Goal: Task Accomplishment & Management: Manage account settings

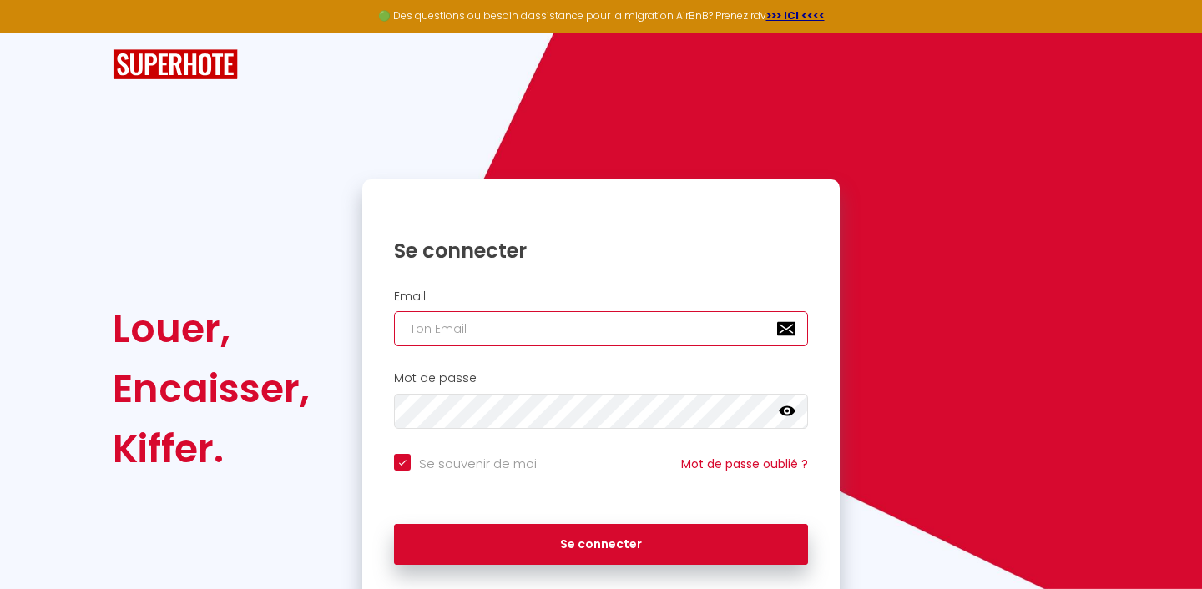
type input "l"
checkbox input "true"
type input "lo"
checkbox input "true"
type input "lou"
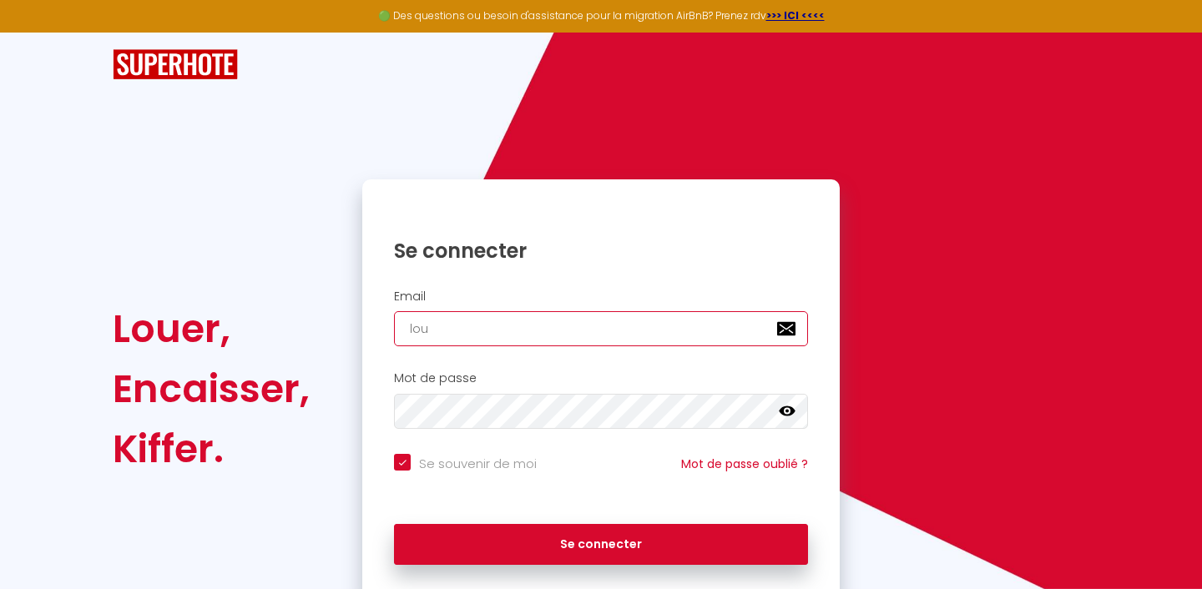
checkbox input "true"
type input "loui"
checkbox input "true"
type input "louis"
checkbox input "true"
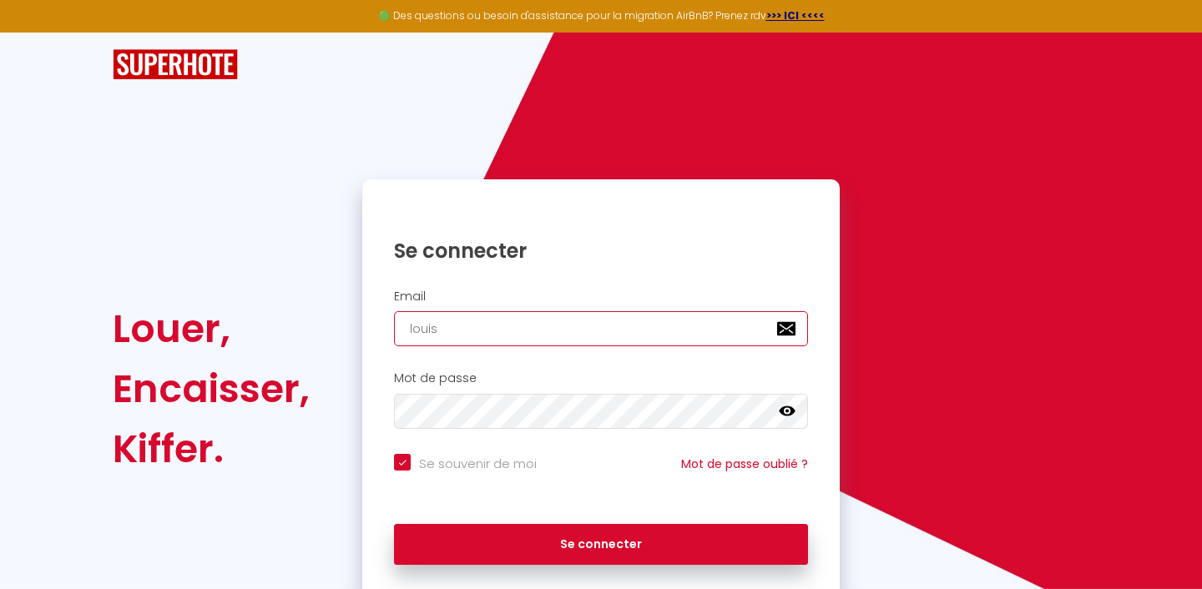
type input "louisl"
checkbox input "true"
type input "louisli"
checkbox input "true"
type input "louislil"
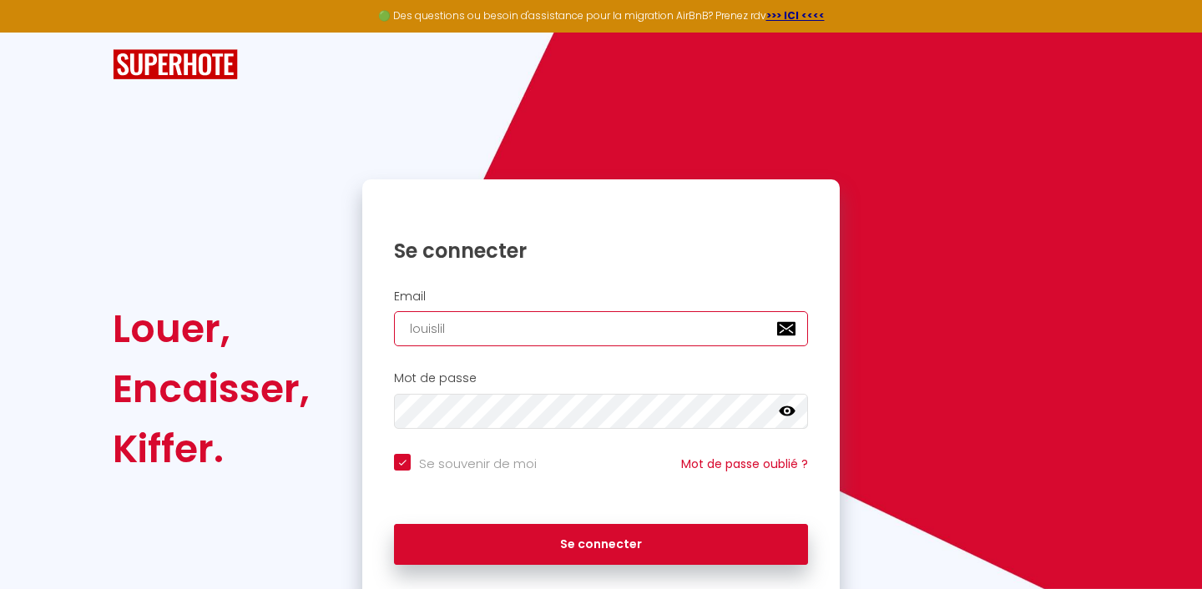
checkbox input "true"
type input "louislili"
checkbox input "true"
type input "louislili@"
checkbox input "true"
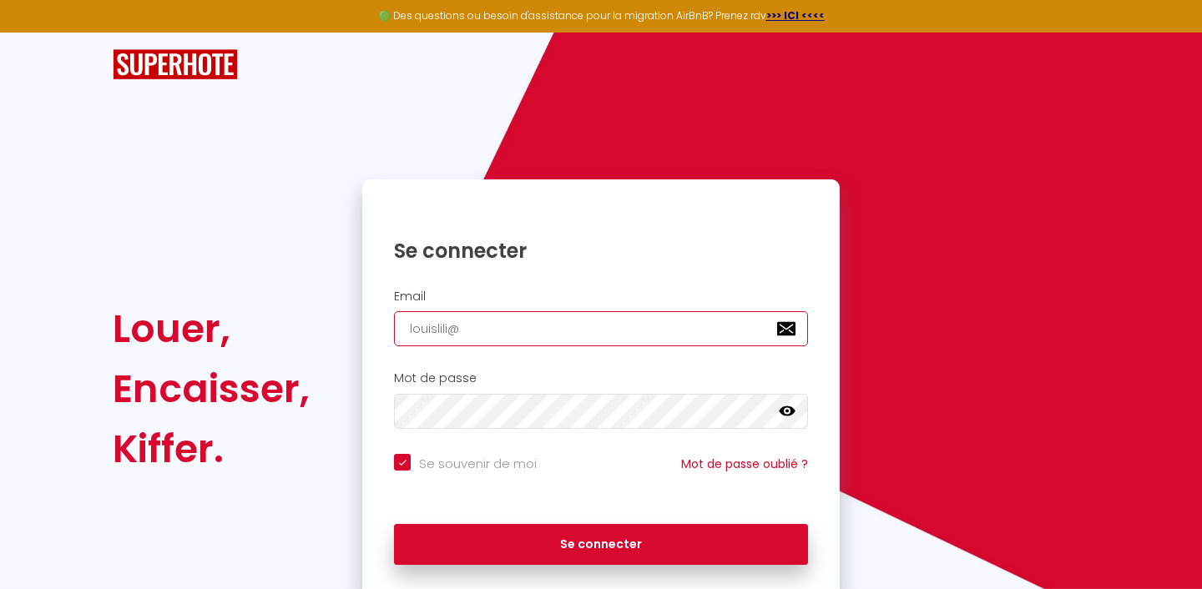
type input "louislili@o"
checkbox input "true"
type input "louislili@or"
checkbox input "true"
type input "louislili@ora"
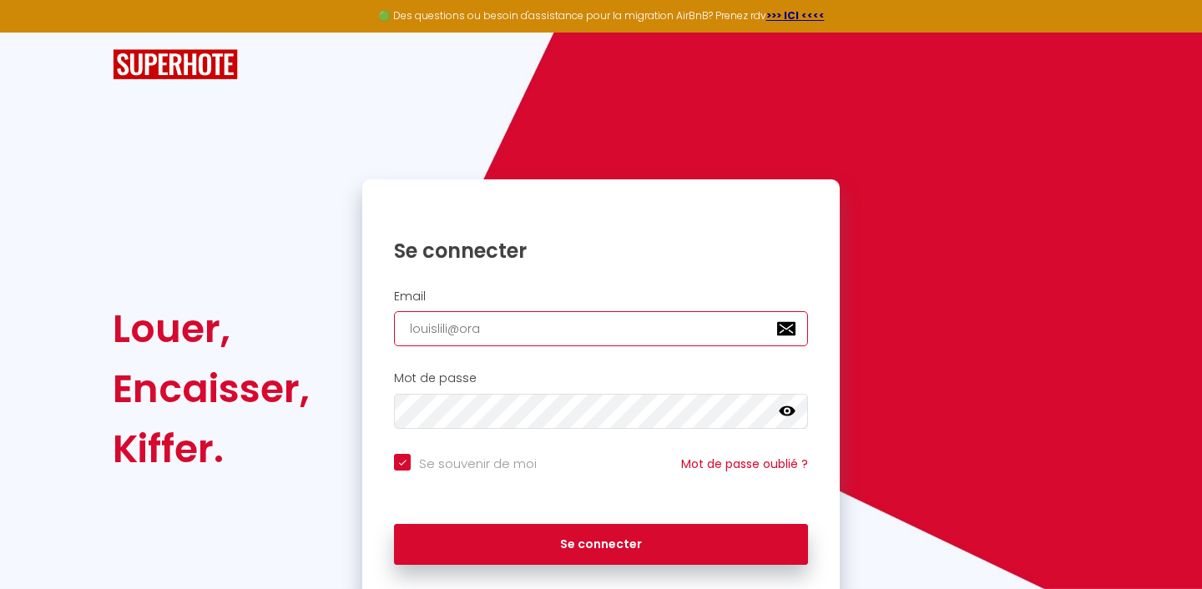
checkbox input "true"
type input "louislili@oran"
checkbox input "true"
type input "louislili@orang"
checkbox input "true"
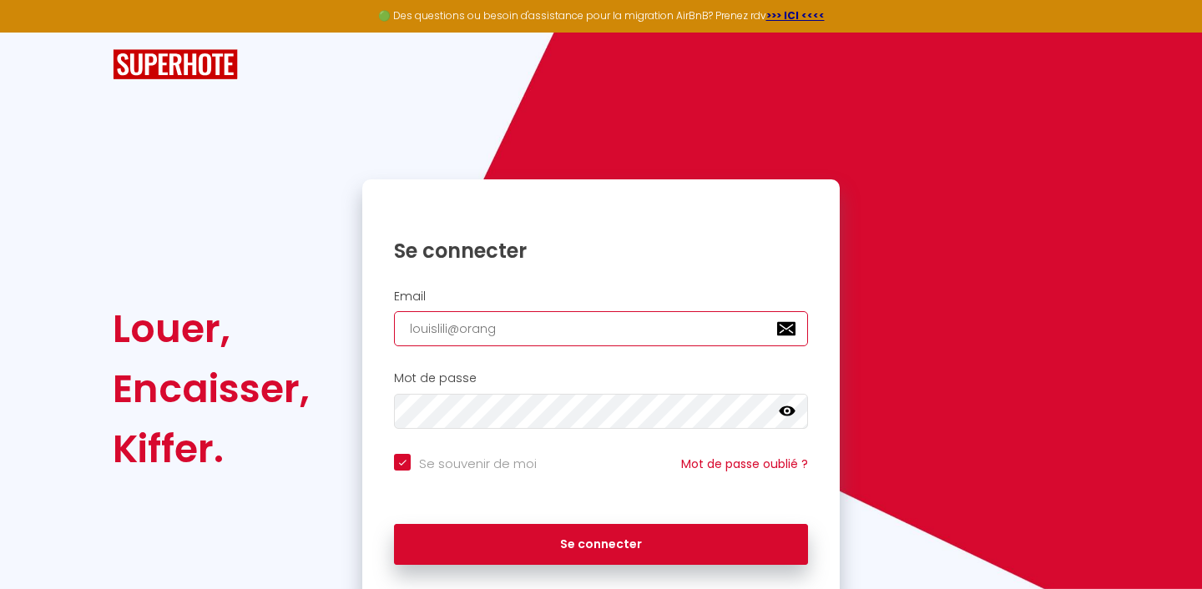
type input "[EMAIL_ADDRESS]"
checkbox input "true"
type input "[EMAIL_ADDRESS]."
checkbox input "true"
type input "louislili@orange.f"
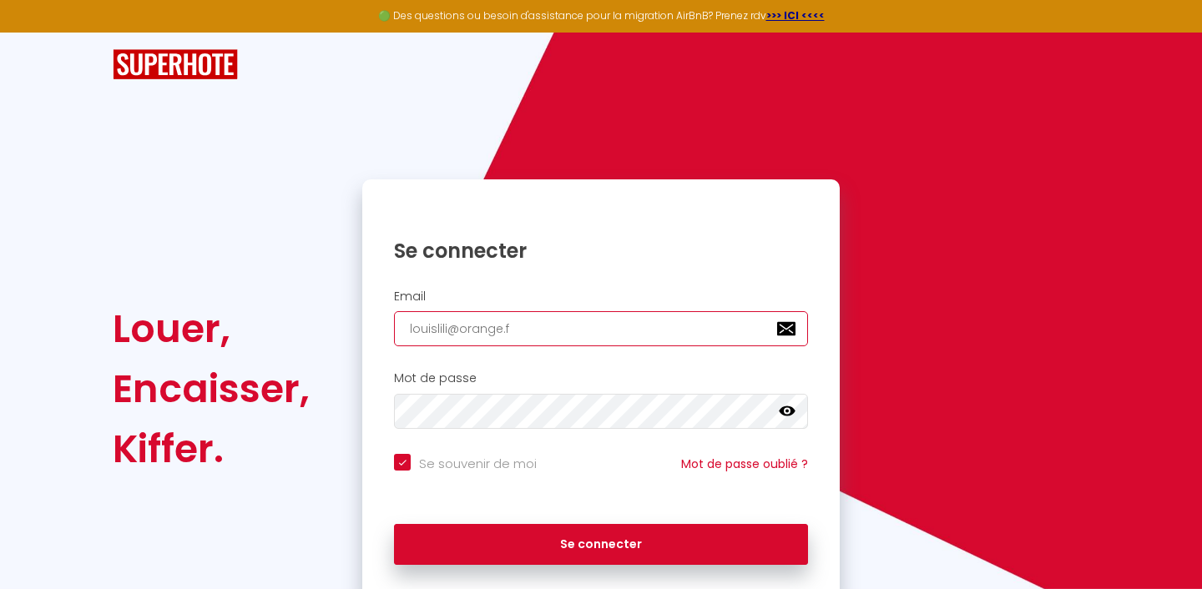
checkbox input "true"
type input "[EMAIL_ADDRESS][DOMAIN_NAME]"
checkbox input "true"
type input "[EMAIL_ADDRESS][DOMAIN_NAME]"
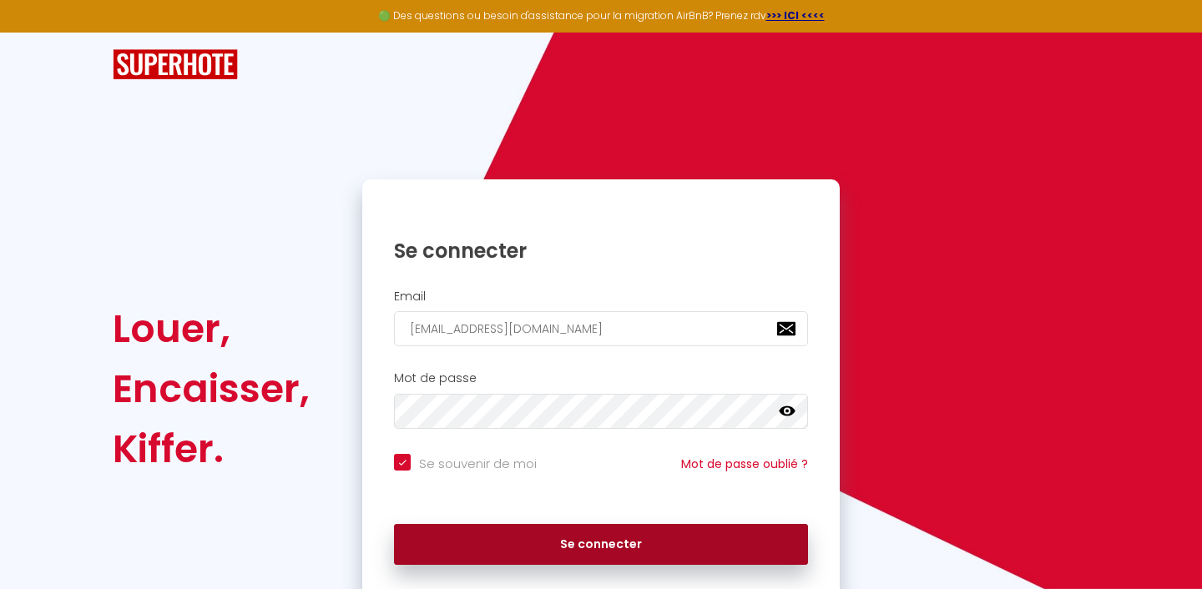
click at [595, 534] on button "Se connecter" at bounding box center [601, 545] width 414 height 42
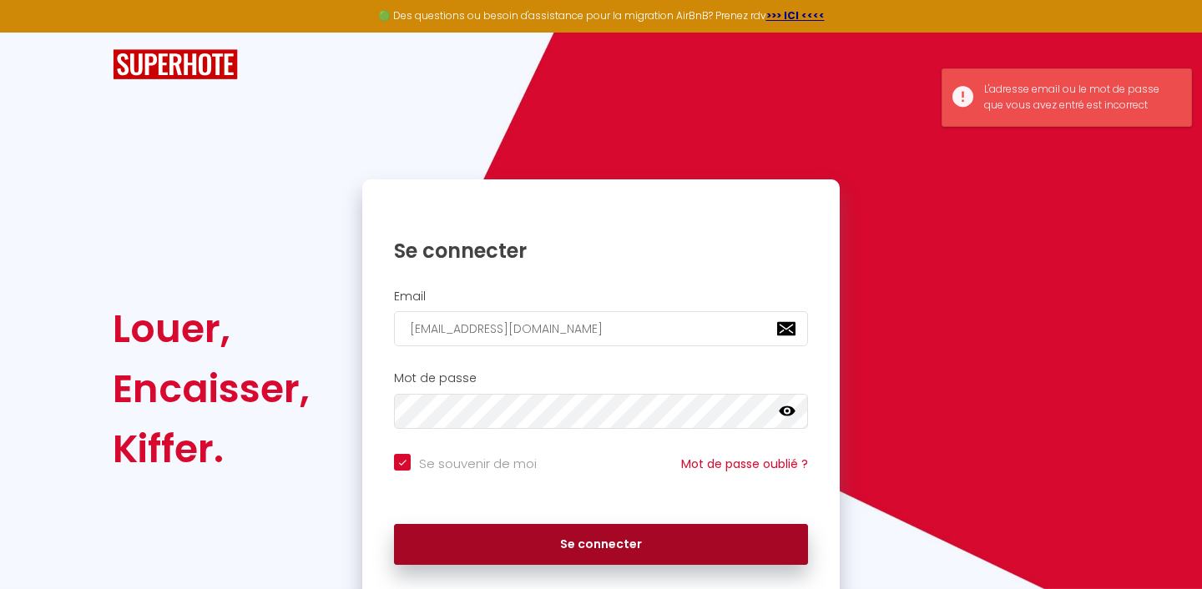
click at [594, 539] on button "Se connecter" at bounding box center [601, 545] width 414 height 42
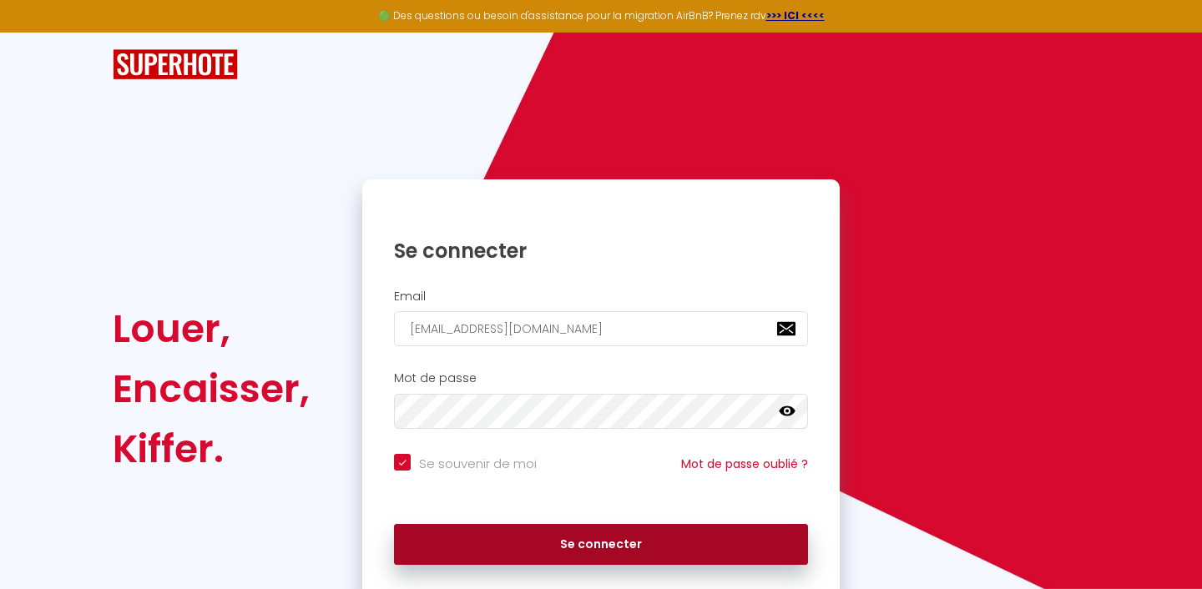
click at [485, 532] on button "Se connecter" at bounding box center [601, 545] width 414 height 42
checkbox input "true"
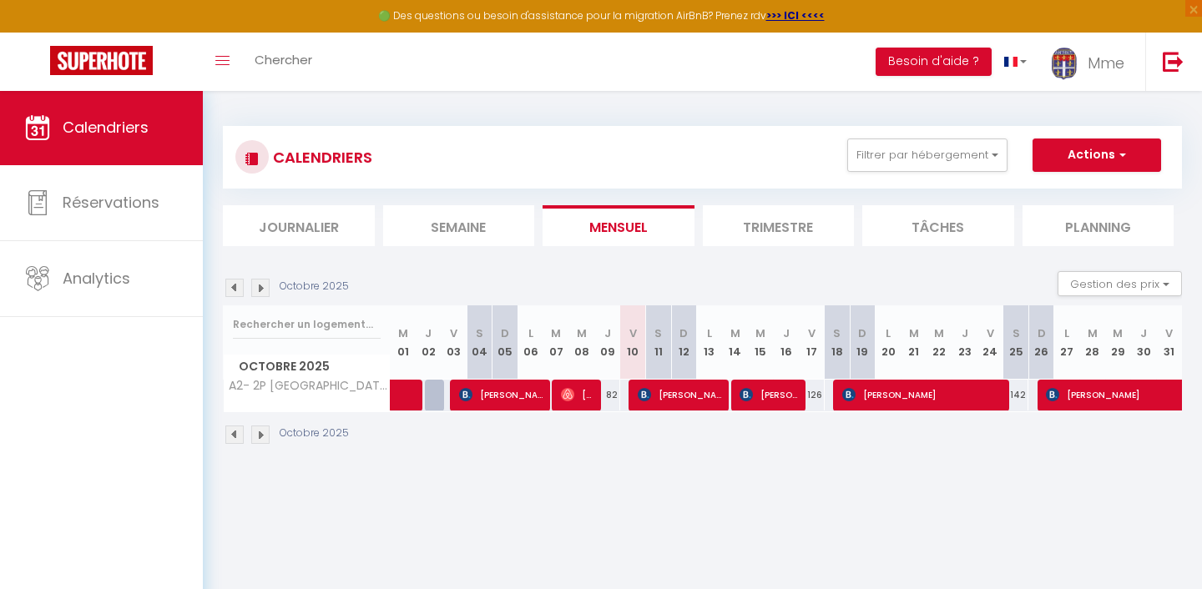
click at [261, 433] on img at bounding box center [260, 435] width 18 height 18
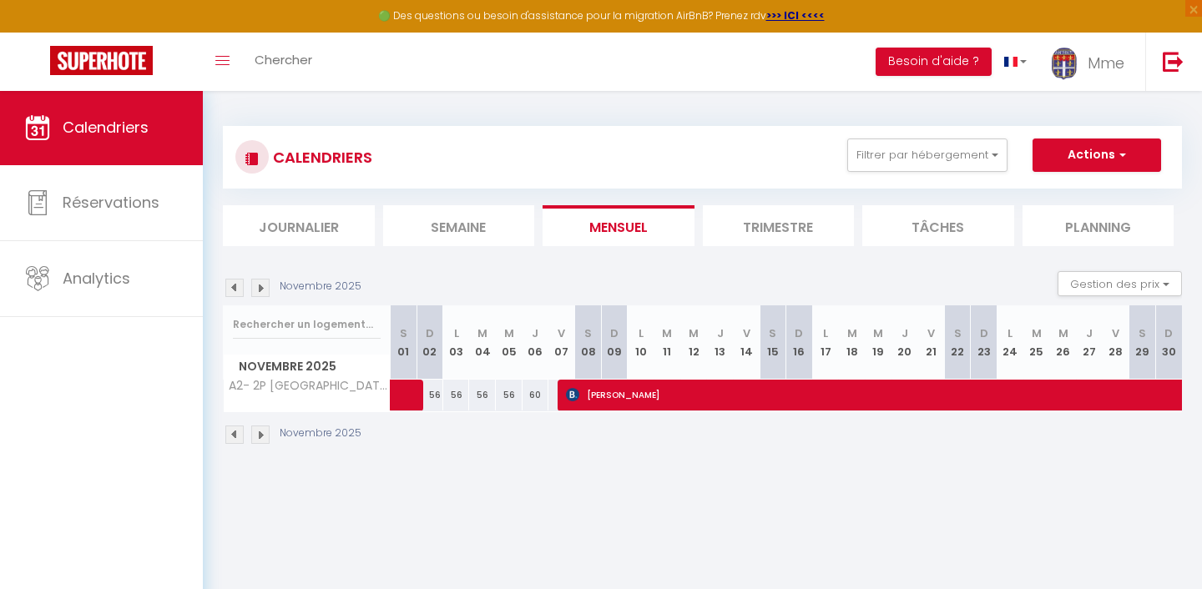
click at [237, 426] on img at bounding box center [234, 435] width 18 height 18
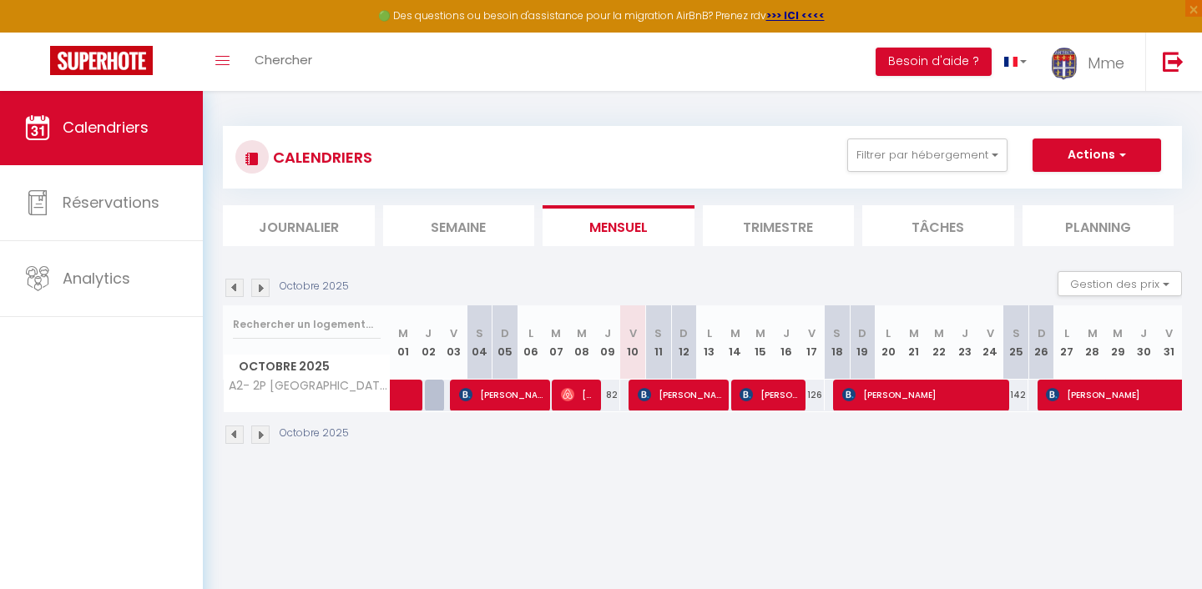
click at [267, 433] on img at bounding box center [260, 435] width 18 height 18
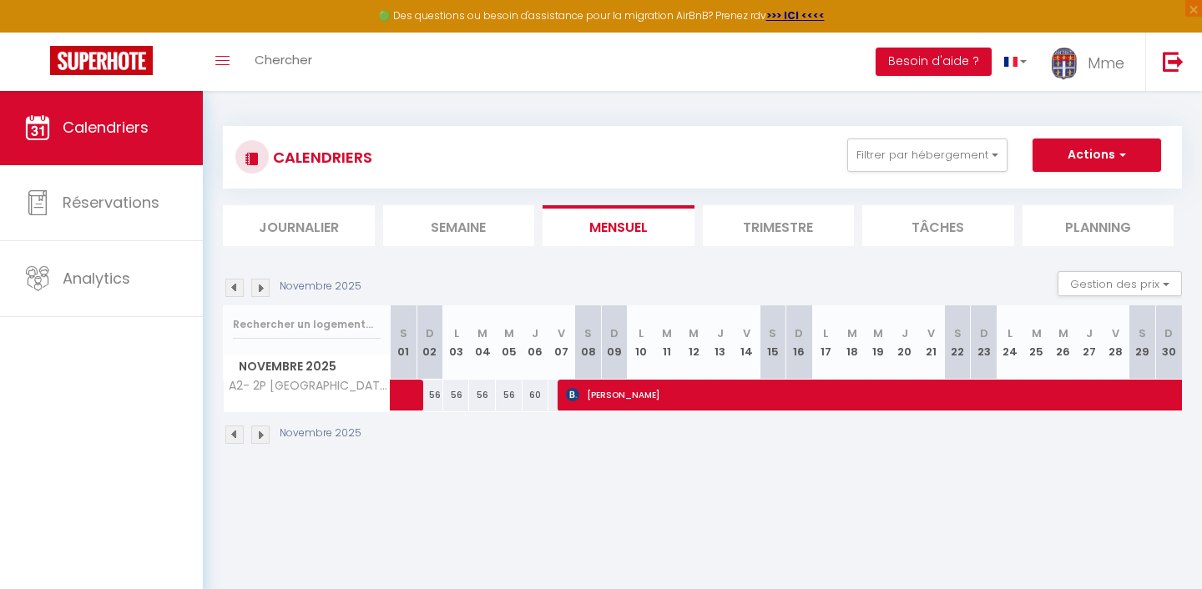
click at [261, 434] on img at bounding box center [260, 435] width 18 height 18
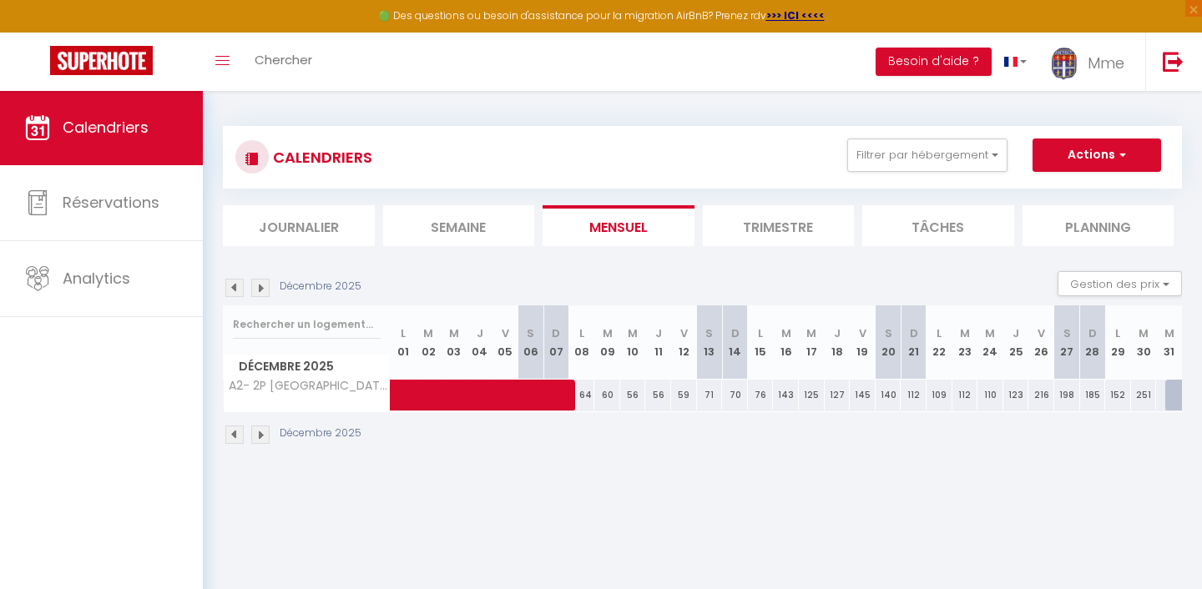
click at [235, 431] on img at bounding box center [234, 435] width 18 height 18
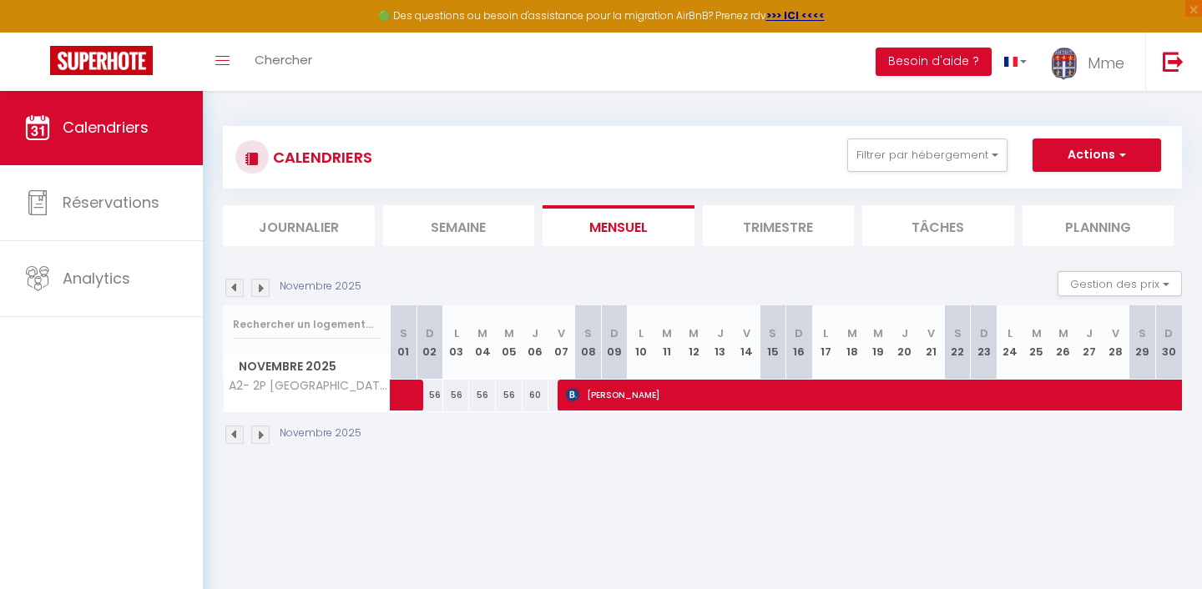
click at [235, 431] on img at bounding box center [234, 435] width 18 height 18
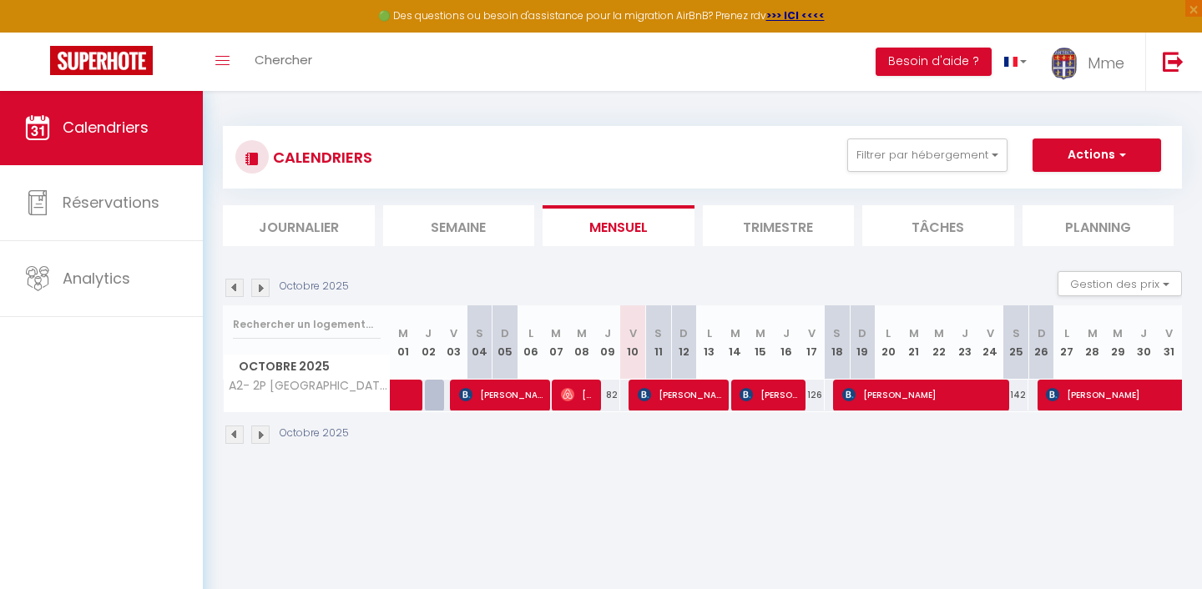
click at [574, 396] on img at bounding box center [567, 394] width 13 height 13
select select "OK"
select select "0"
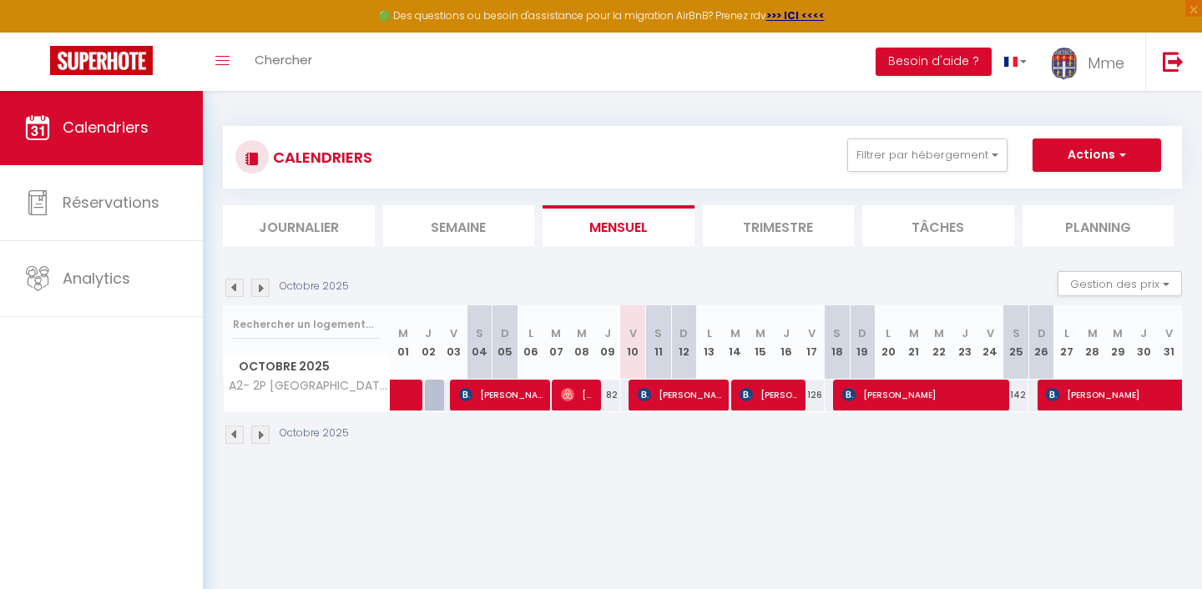
select select "1"
select select
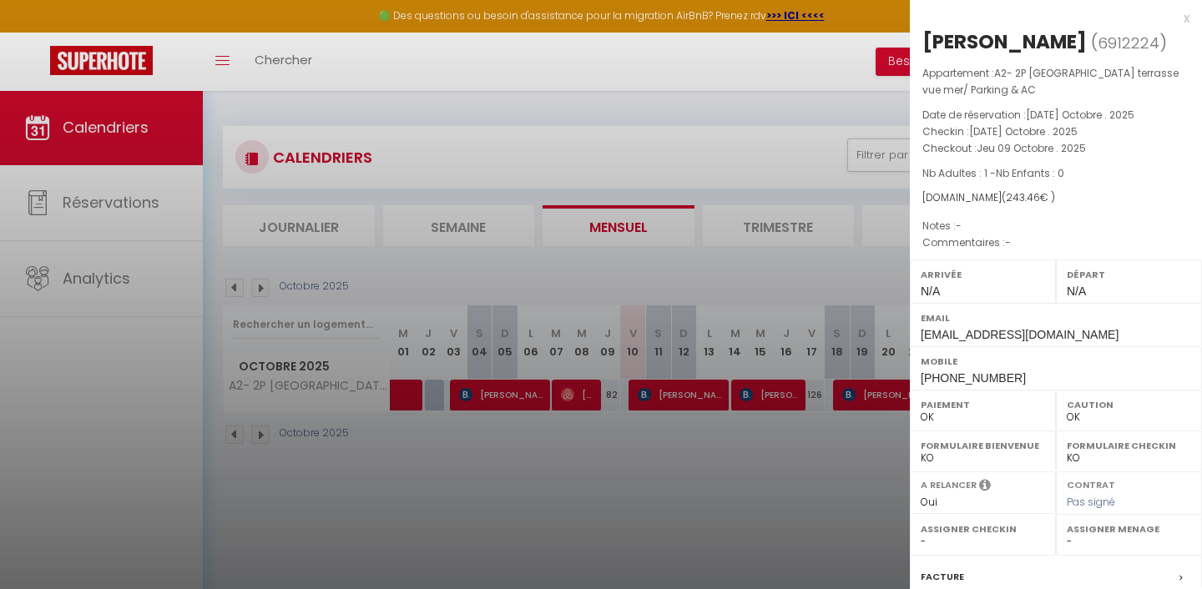
click at [626, 459] on div at bounding box center [601, 294] width 1202 height 589
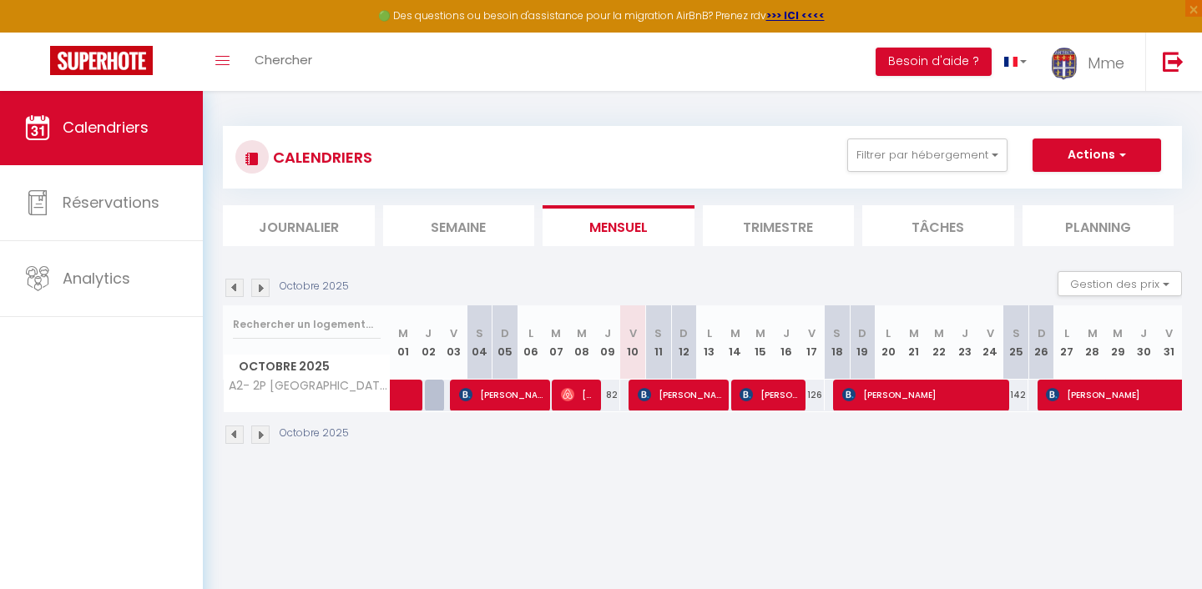
click at [712, 393] on span "[PERSON_NAME]" at bounding box center [681, 395] width 86 height 32
select select "KO"
